Goal: Entertainment & Leisure: Consume media (video, audio)

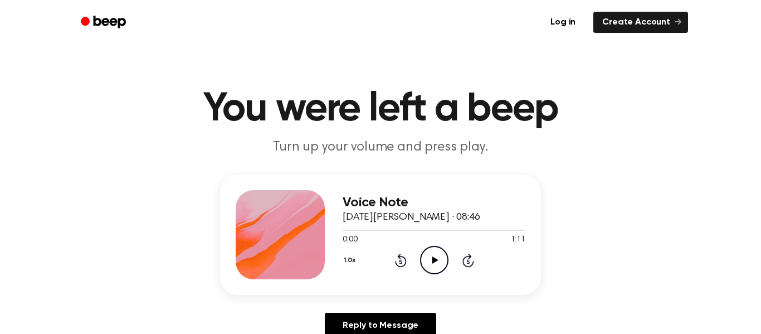
click at [439, 258] on icon "Play Audio" at bounding box center [434, 260] width 28 height 28
click at [404, 257] on icon at bounding box center [401, 259] width 12 height 13
click at [401, 256] on icon at bounding box center [401, 259] width 12 height 13
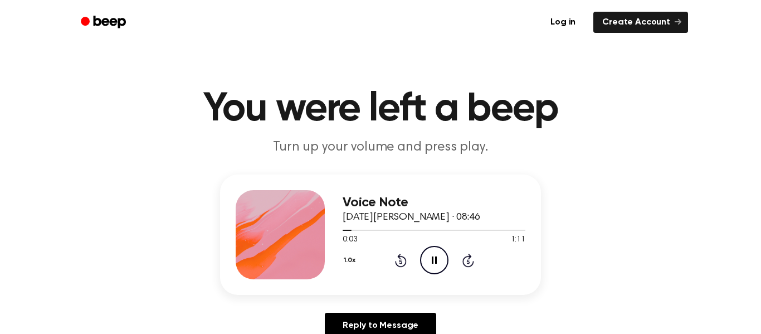
click at [439, 259] on icon "Pause Audio" at bounding box center [434, 260] width 28 height 28
click at [401, 261] on icon at bounding box center [400, 261] width 3 height 4
click at [445, 264] on icon "Play Audio" at bounding box center [434, 260] width 28 height 28
click at [436, 263] on icon "Pause Audio" at bounding box center [434, 260] width 28 height 28
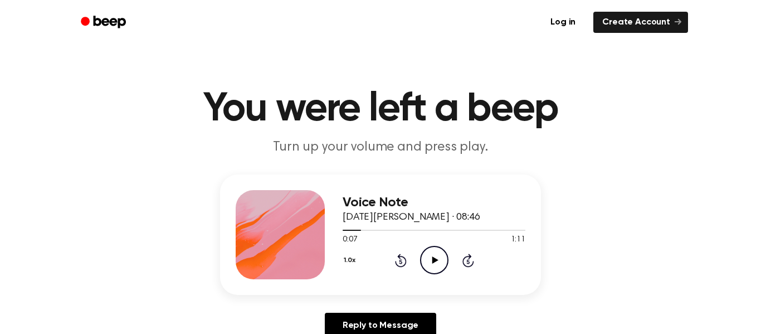
click at [405, 261] on icon at bounding box center [401, 259] width 12 height 13
click at [404, 262] on icon "Rewind 5 seconds" at bounding box center [400, 260] width 12 height 14
click at [439, 258] on icon "Play Audio" at bounding box center [434, 260] width 28 height 28
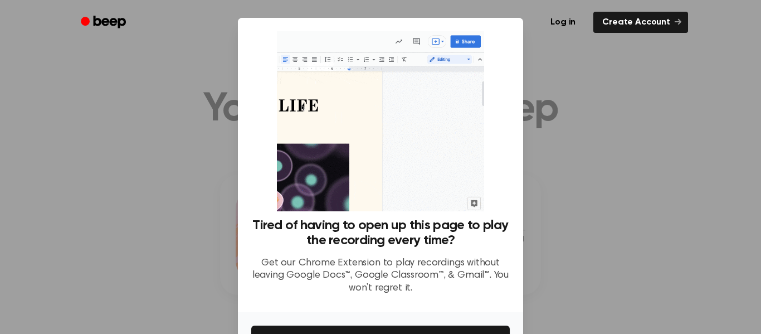
scroll to position [72, 0]
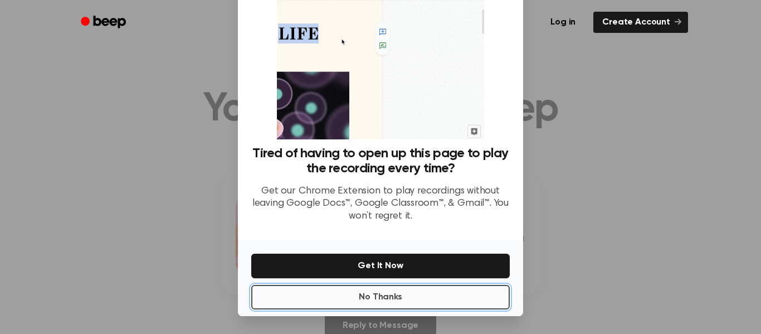
click at [437, 299] on button "No Thanks" at bounding box center [380, 297] width 258 height 25
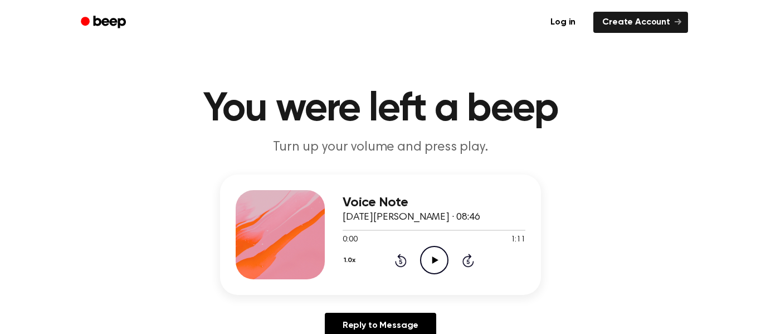
click at [439, 256] on icon "Play Audio" at bounding box center [434, 260] width 28 height 28
click at [435, 266] on icon "Pause Audio" at bounding box center [434, 260] width 28 height 28
click at [403, 263] on icon "Rewind 5 seconds" at bounding box center [400, 260] width 12 height 14
click at [401, 254] on icon "Rewind 5 seconds" at bounding box center [400, 260] width 12 height 14
click at [432, 260] on icon at bounding box center [435, 259] width 6 height 7
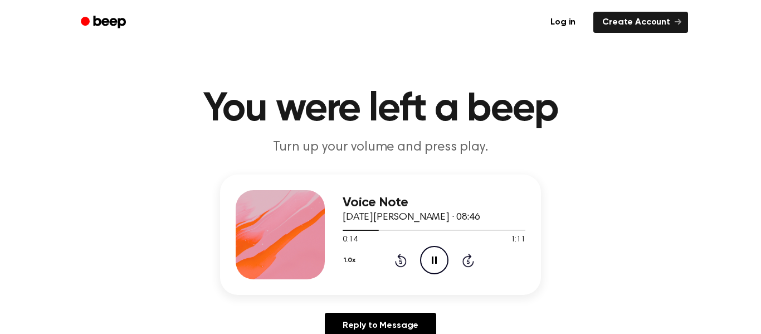
click at [434, 262] on icon "Pause Audio" at bounding box center [434, 260] width 28 height 28
click at [395, 251] on div "1.0x Rewind 5 seconds Play Audio Skip 5 seconds" at bounding box center [434, 260] width 183 height 28
click at [404, 259] on icon at bounding box center [401, 259] width 12 height 13
click at [421, 258] on circle at bounding box center [434, 259] width 27 height 27
click at [429, 266] on icon "Pause Audio" at bounding box center [434, 260] width 28 height 28
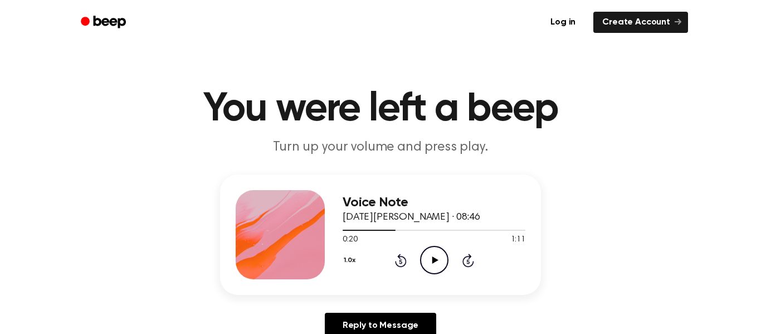
click at [397, 261] on icon "Rewind 5 seconds" at bounding box center [400, 260] width 12 height 14
click at [446, 267] on icon "Play Audio" at bounding box center [434, 260] width 28 height 28
click at [399, 251] on div "1.0x Rewind 5 seconds Pause Audio Skip 5 seconds" at bounding box center [434, 260] width 183 height 28
click at [398, 255] on icon at bounding box center [401, 259] width 12 height 13
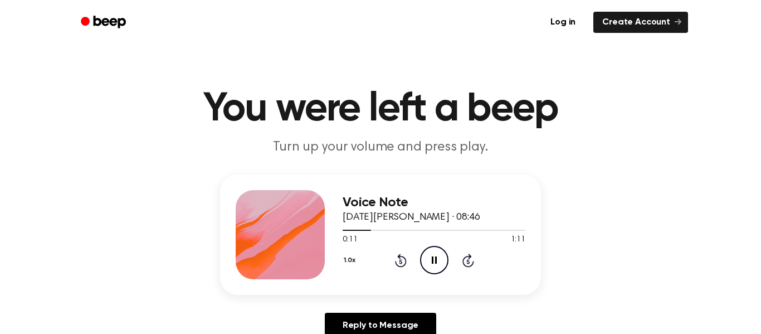
click at [398, 255] on icon at bounding box center [401, 259] width 12 height 13
click at [403, 264] on icon at bounding box center [401, 259] width 12 height 13
click at [407, 256] on div "1.0x Rewind 5 seconds Pause Audio Skip 5 seconds" at bounding box center [434, 260] width 183 height 28
click at [399, 262] on icon at bounding box center [400, 261] width 3 height 4
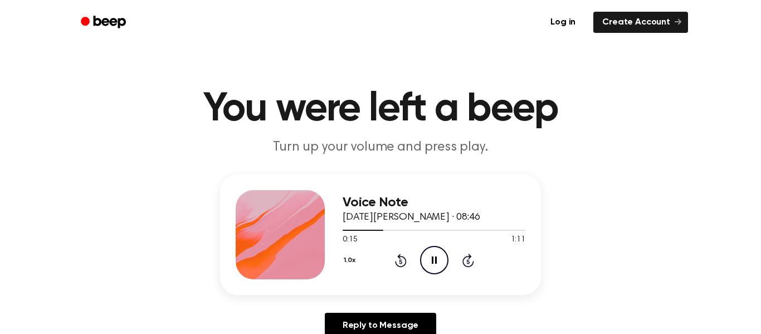
click at [399, 262] on icon at bounding box center [400, 261] width 3 height 4
click at [400, 264] on icon "Rewind 5 seconds" at bounding box center [400, 260] width 12 height 14
click at [424, 253] on icon "Pause Audio" at bounding box center [434, 260] width 28 height 28
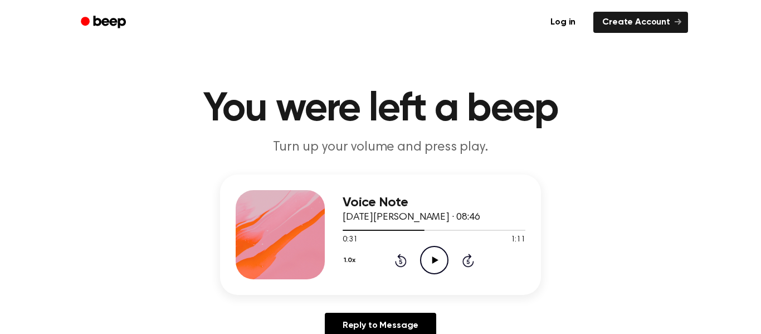
click at [404, 260] on icon "Rewind 5 seconds" at bounding box center [400, 260] width 12 height 14
